Goal: Transaction & Acquisition: Purchase product/service

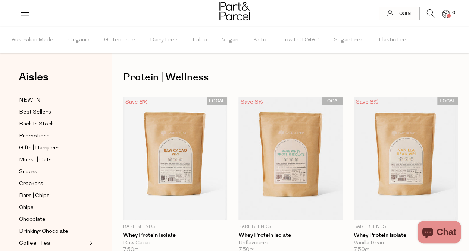
drag, startPoint x: 0, startPoint y: 0, endPoint x: 429, endPoint y: 15, distance: 429.7
click at [429, 15] on icon at bounding box center [431, 13] width 8 height 8
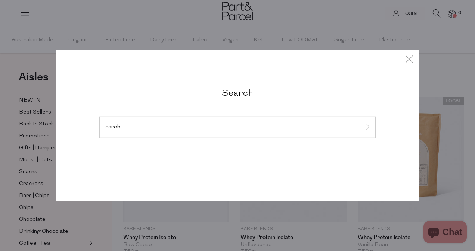
type input "carob"
click at [358, 122] on input "submit" at bounding box center [363, 127] width 11 height 11
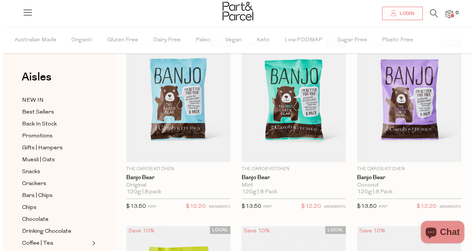
scroll to position [44, 0]
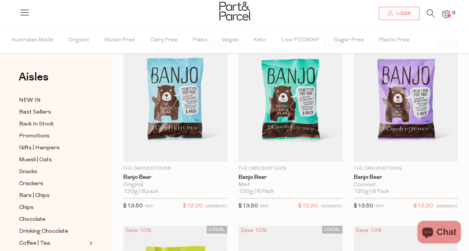
click at [433, 16] on icon at bounding box center [431, 13] width 8 height 8
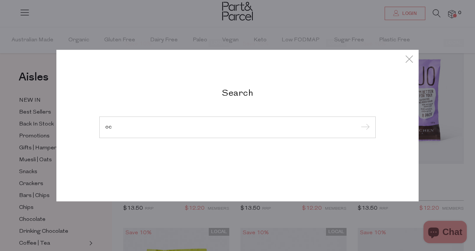
type input "o"
type input "loco"
click at [358, 122] on input "submit" at bounding box center [363, 127] width 11 height 11
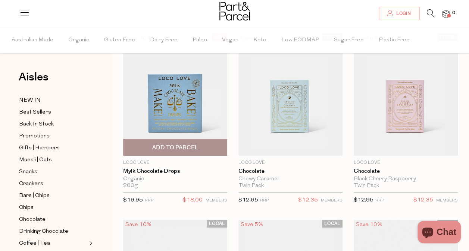
scroll to position [44, 0]
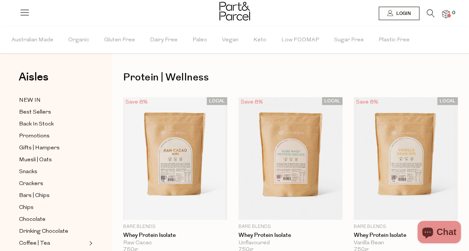
click at [429, 18] on link at bounding box center [431, 16] width 8 height 8
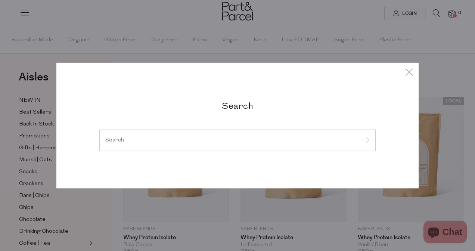
click at [186, 135] on div at bounding box center [237, 141] width 276 height 22
click at [130, 139] on input "search" at bounding box center [237, 141] width 264 height 6
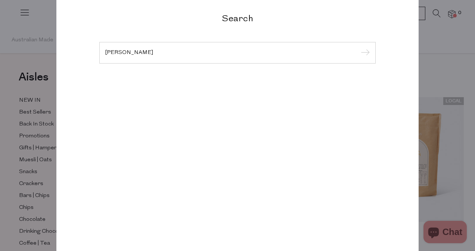
type input "dr bronner"
click at [358, 48] on input "submit" at bounding box center [363, 53] width 11 height 11
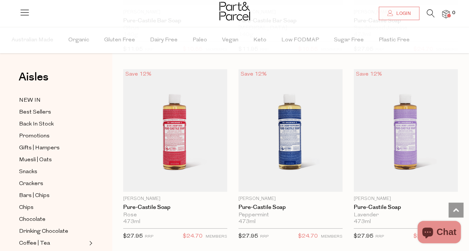
scroll to position [1138, 0]
